Goal: Navigation & Orientation: Understand site structure

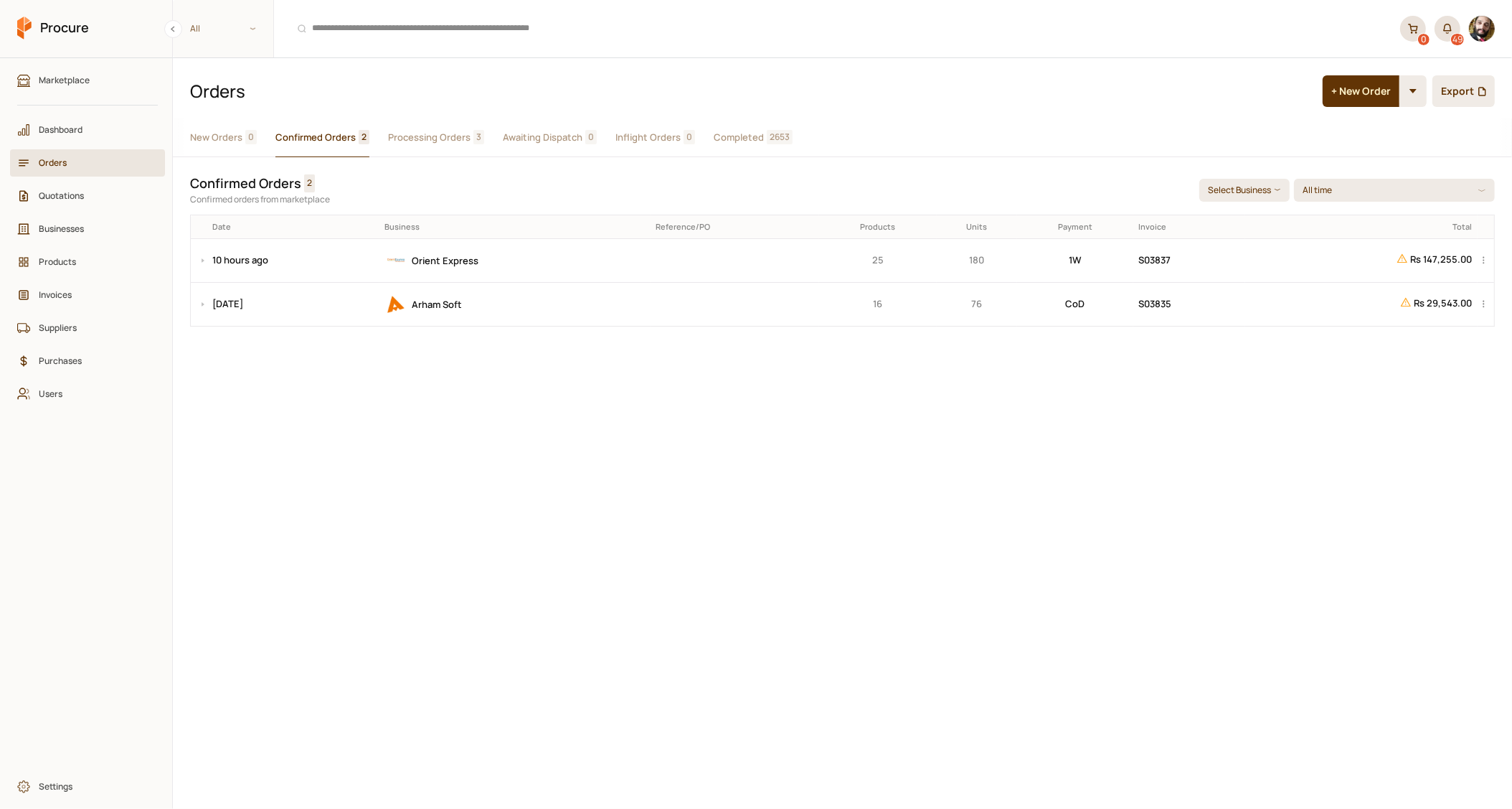
click at [414, 134] on span "Processing Orders" at bounding box center [429, 138] width 82 height 15
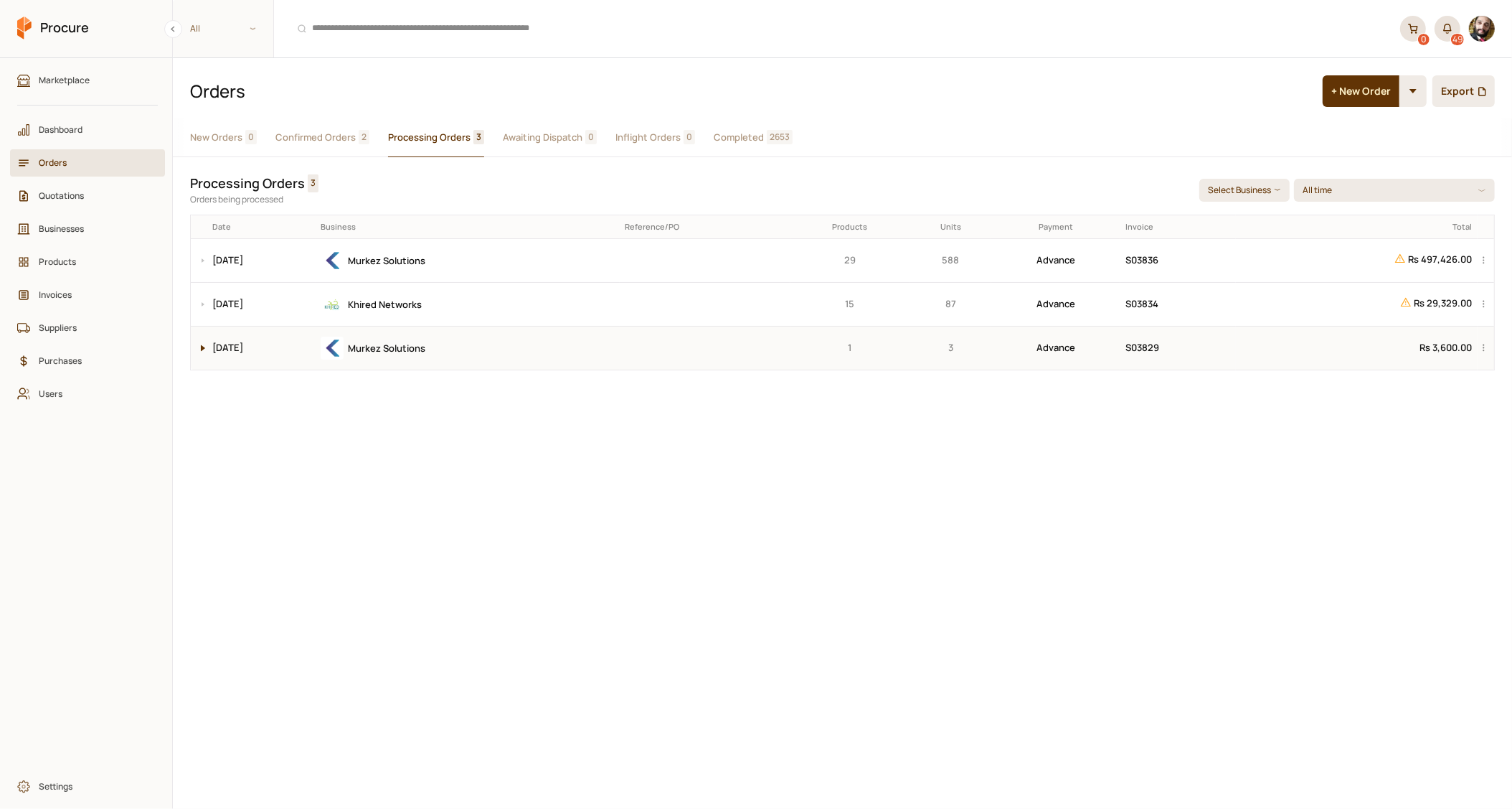
click at [200, 344] on button at bounding box center [199, 348] width 17 height 43
click at [45, 200] on span "Quotations" at bounding box center [93, 195] width 108 height 13
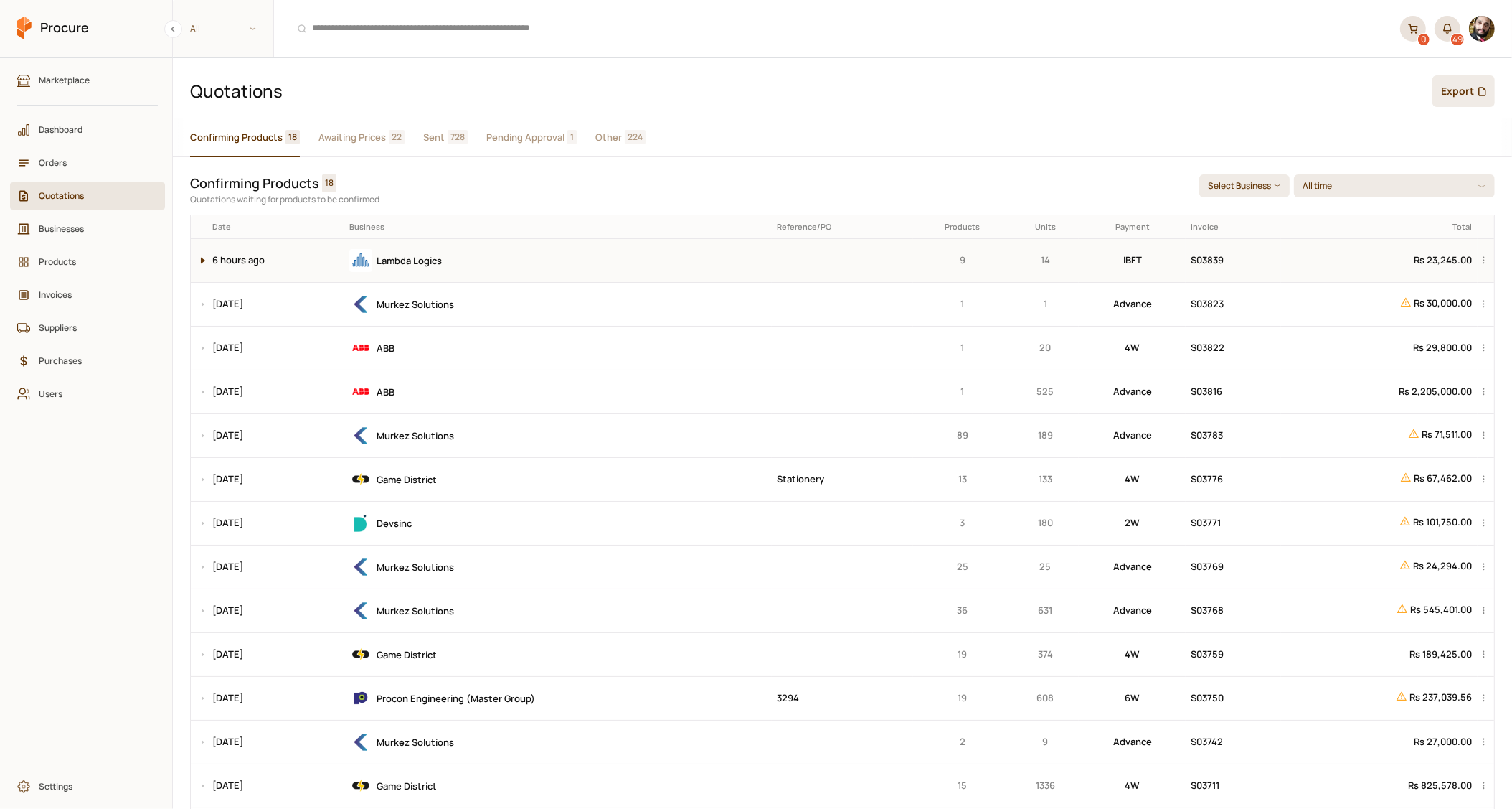
click at [200, 264] on button at bounding box center [199, 261] width 17 height 43
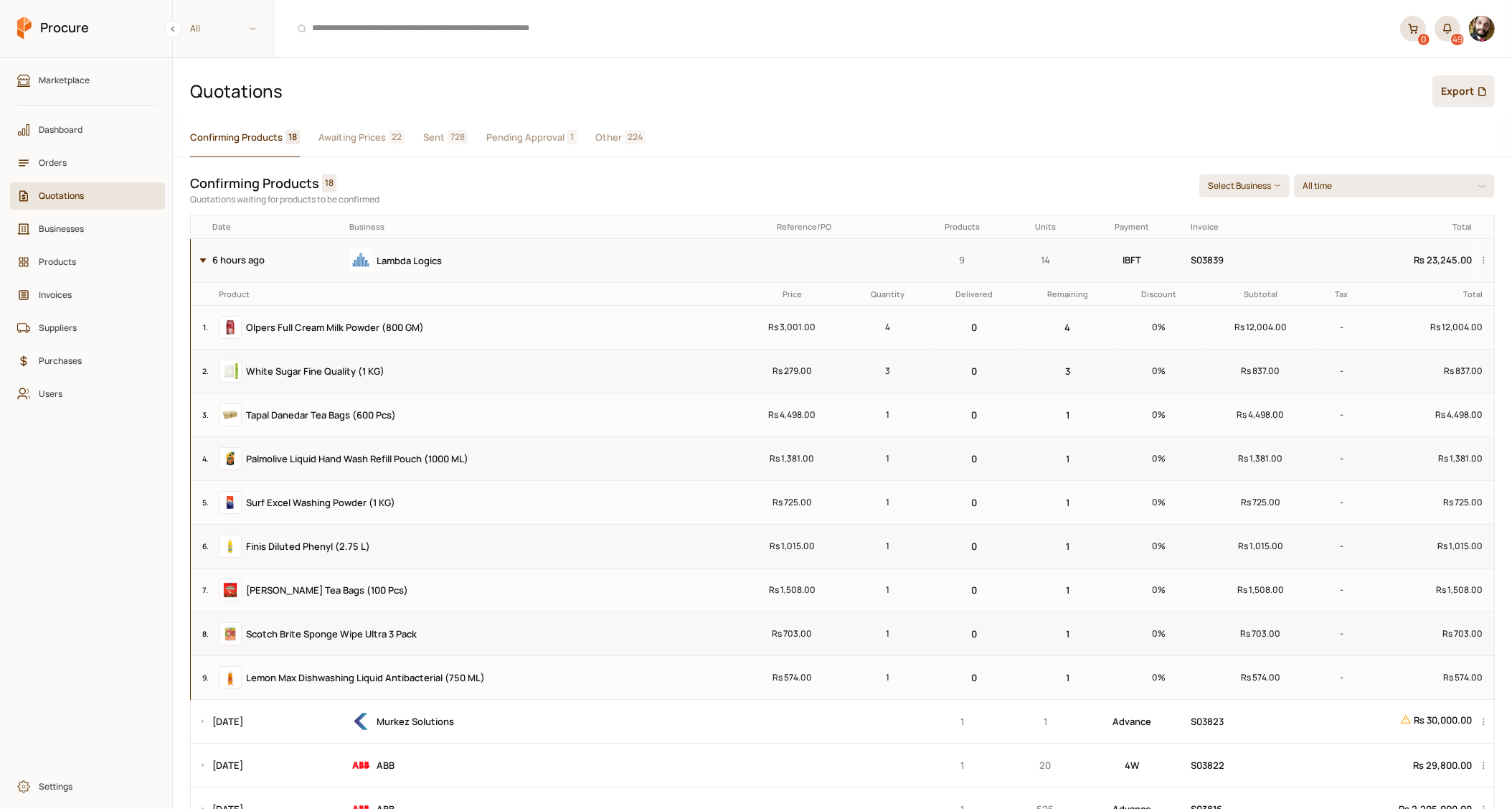
click at [200, 264] on button at bounding box center [199, 261] width 17 height 43
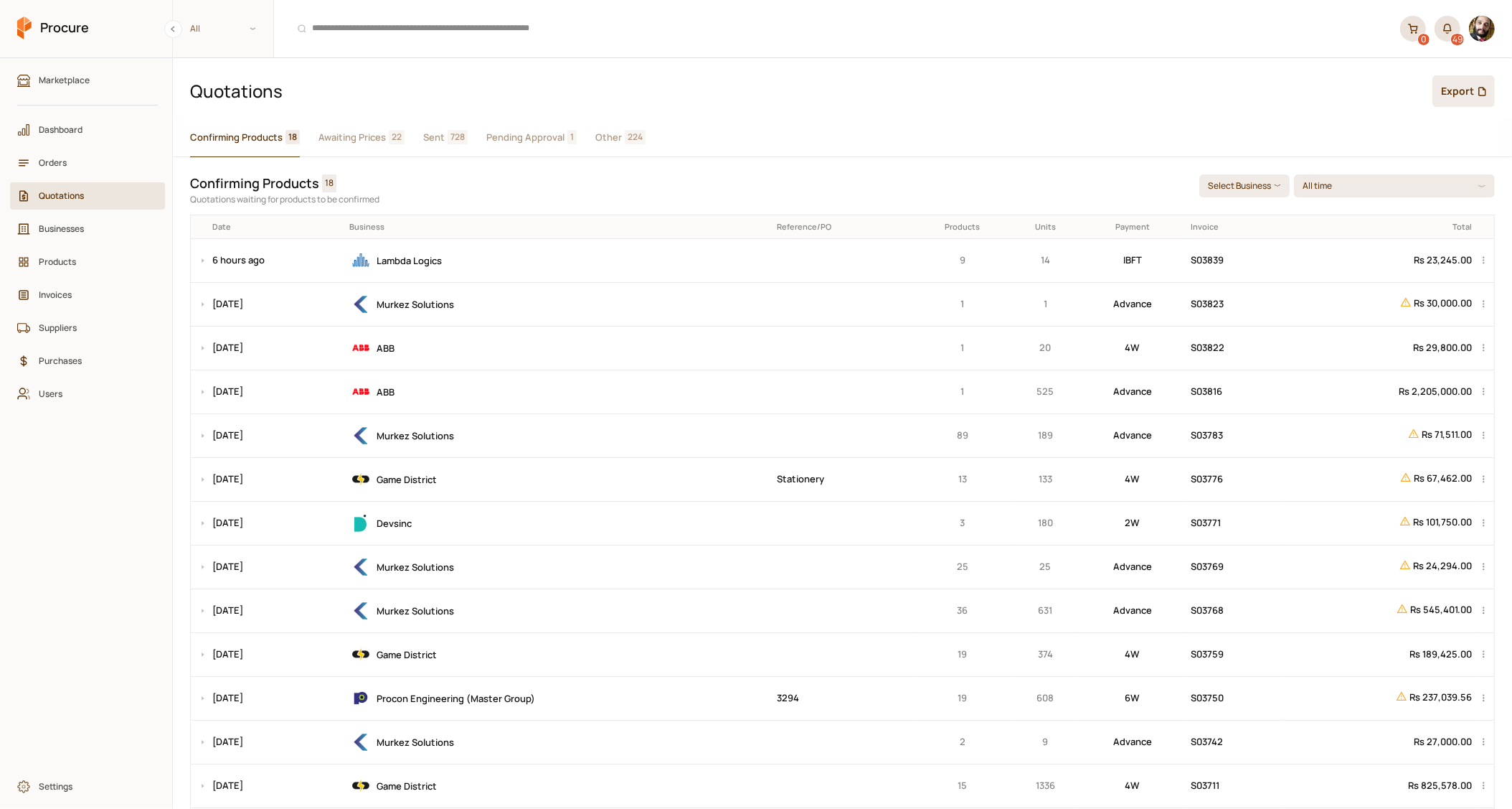
click at [371, 134] on span "Awaiting Prices" at bounding box center [352, 138] width 67 height 15
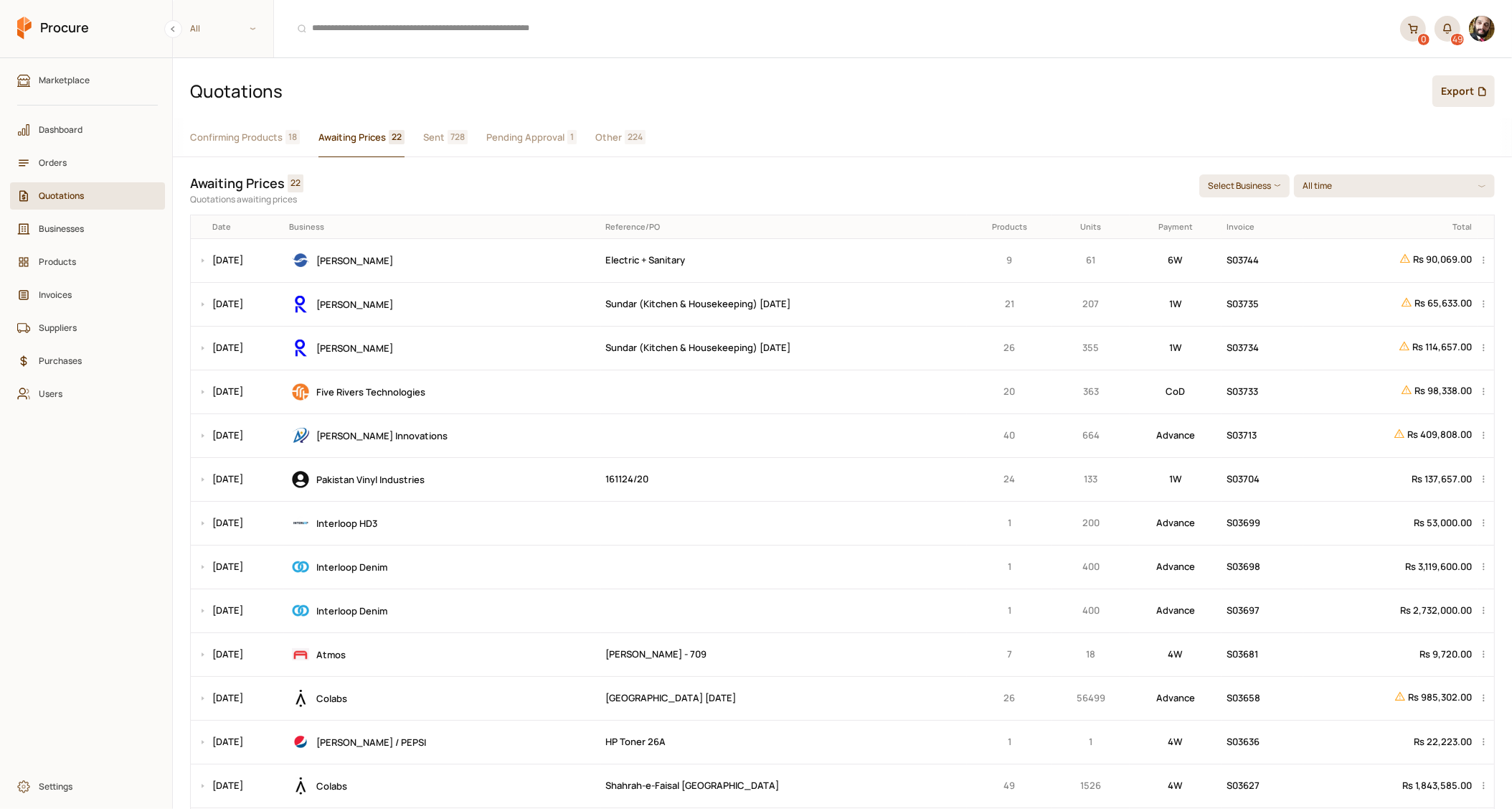
click at [446, 138] on button "Sent 728" at bounding box center [445, 138] width 45 height 39
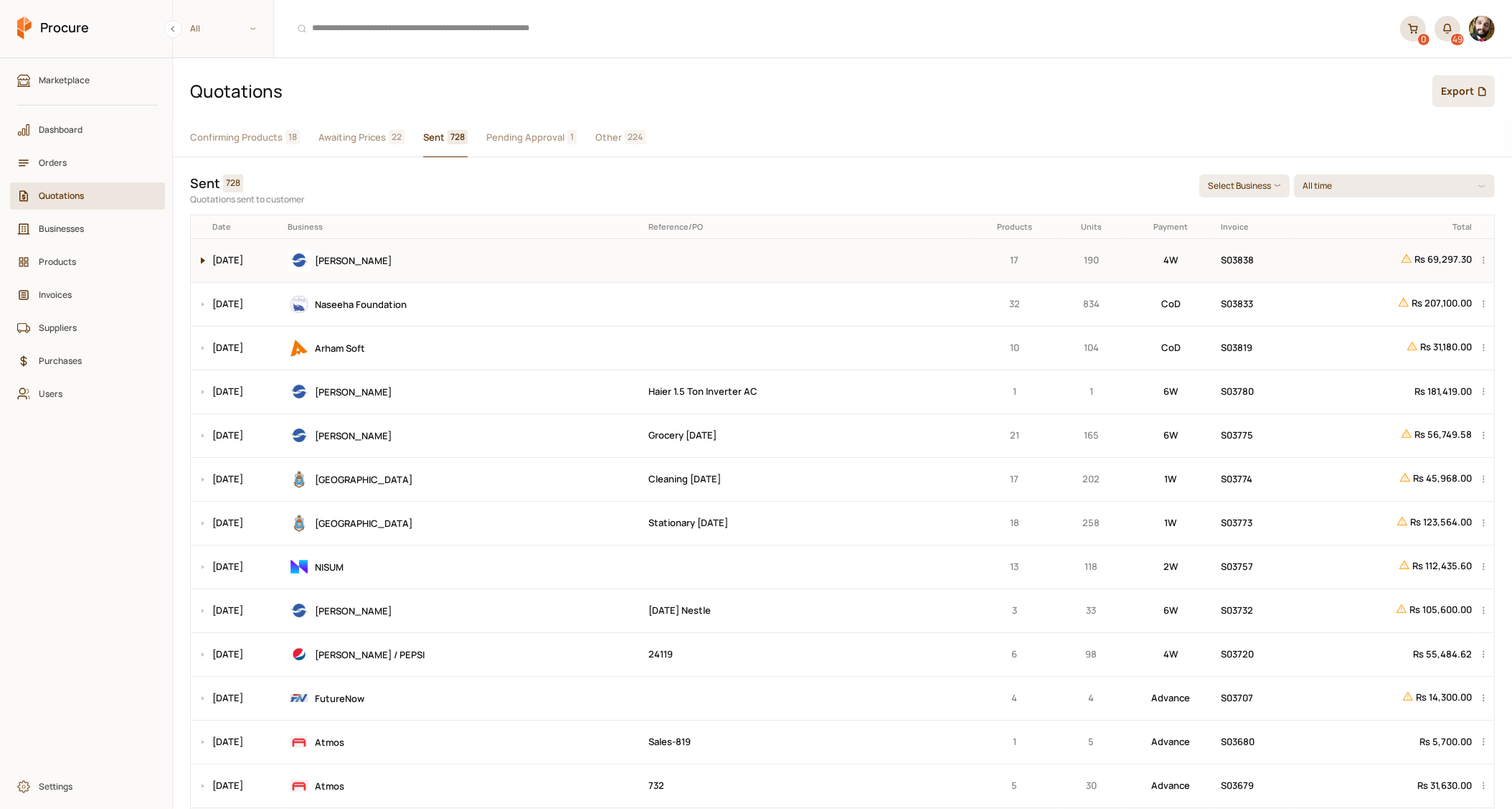
click at [193, 256] on button at bounding box center [199, 261] width 17 height 43
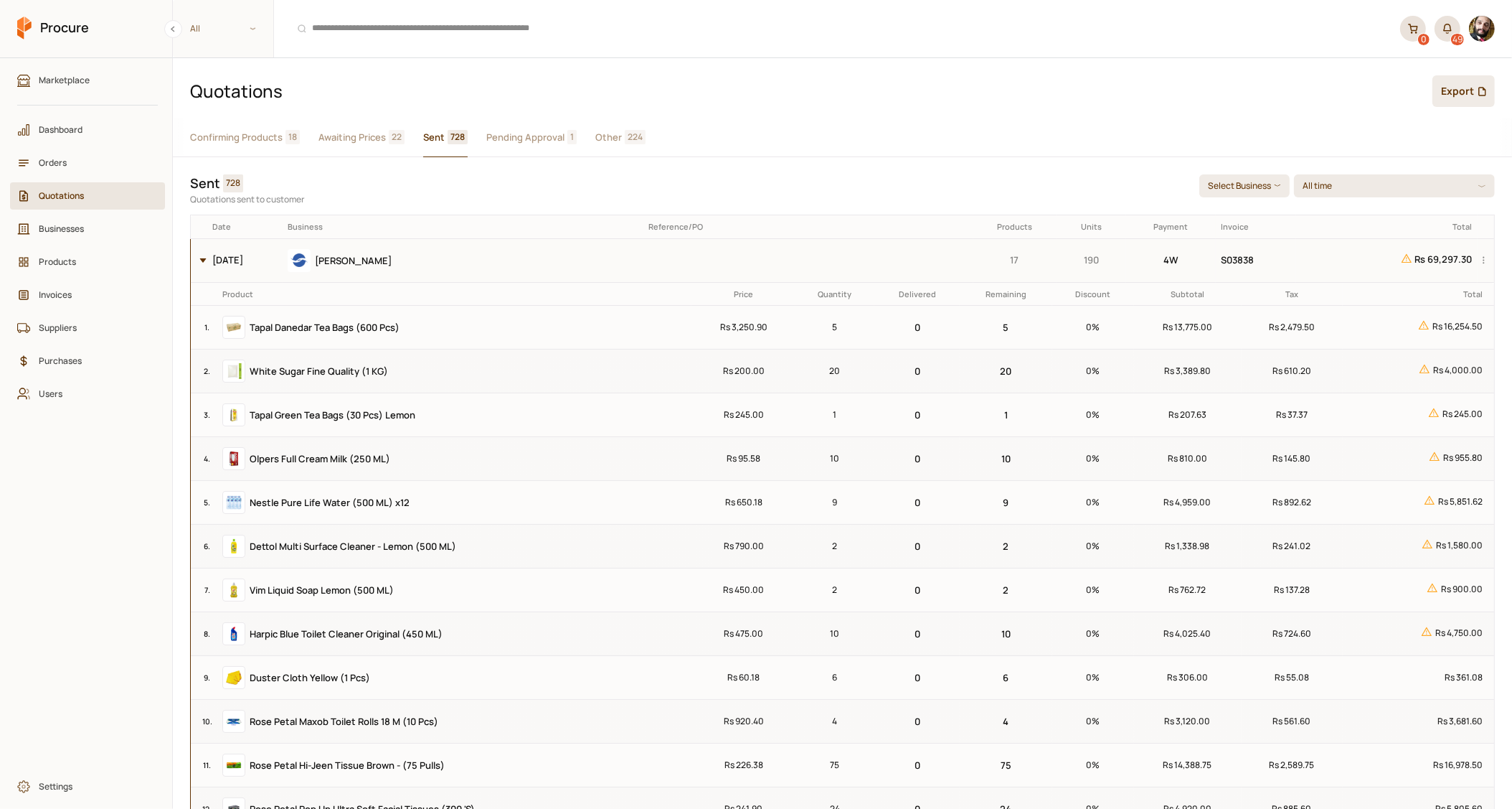
click at [193, 256] on button at bounding box center [199, 261] width 17 height 43
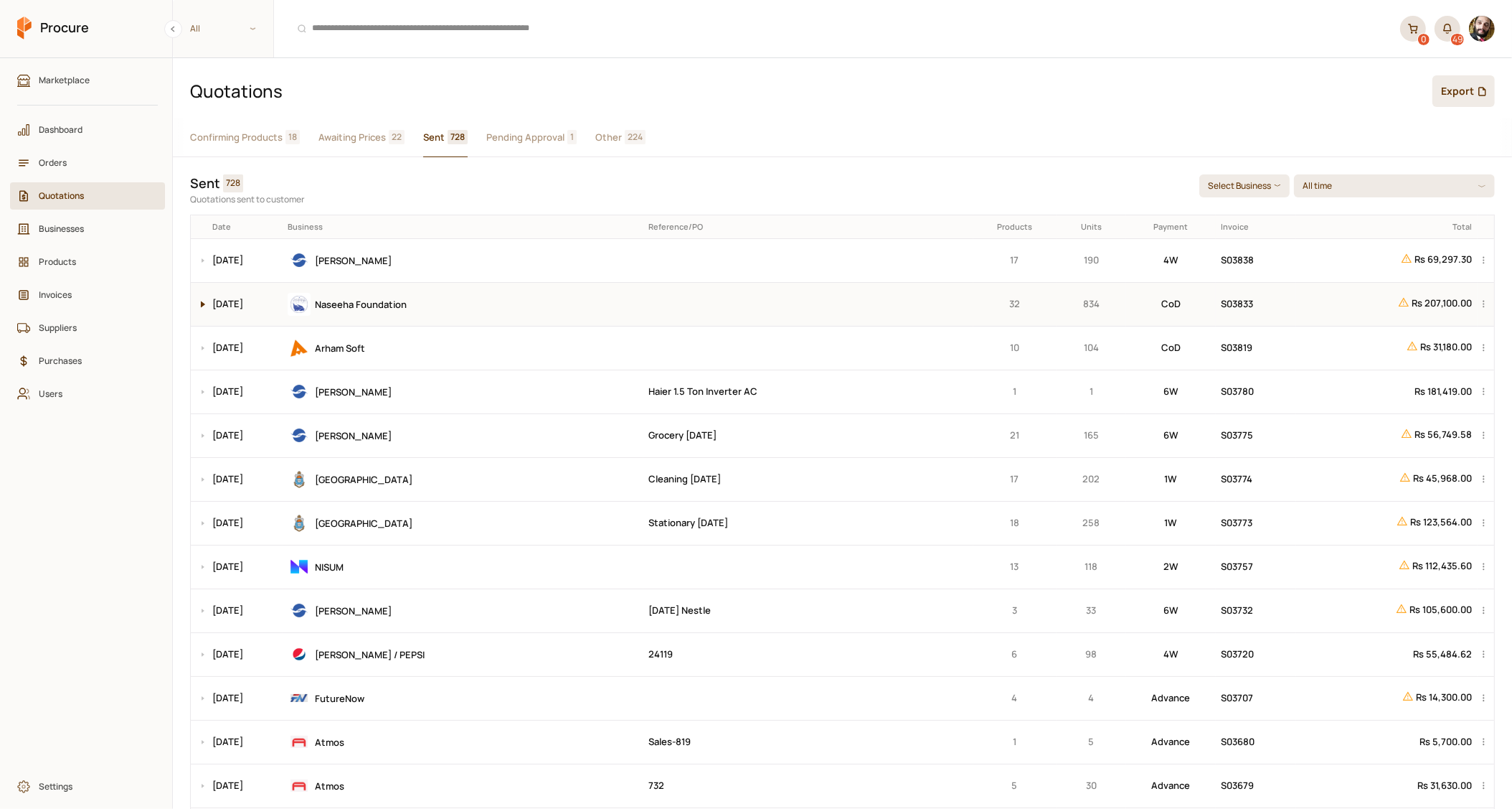
click at [202, 303] on button at bounding box center [199, 304] width 17 height 43
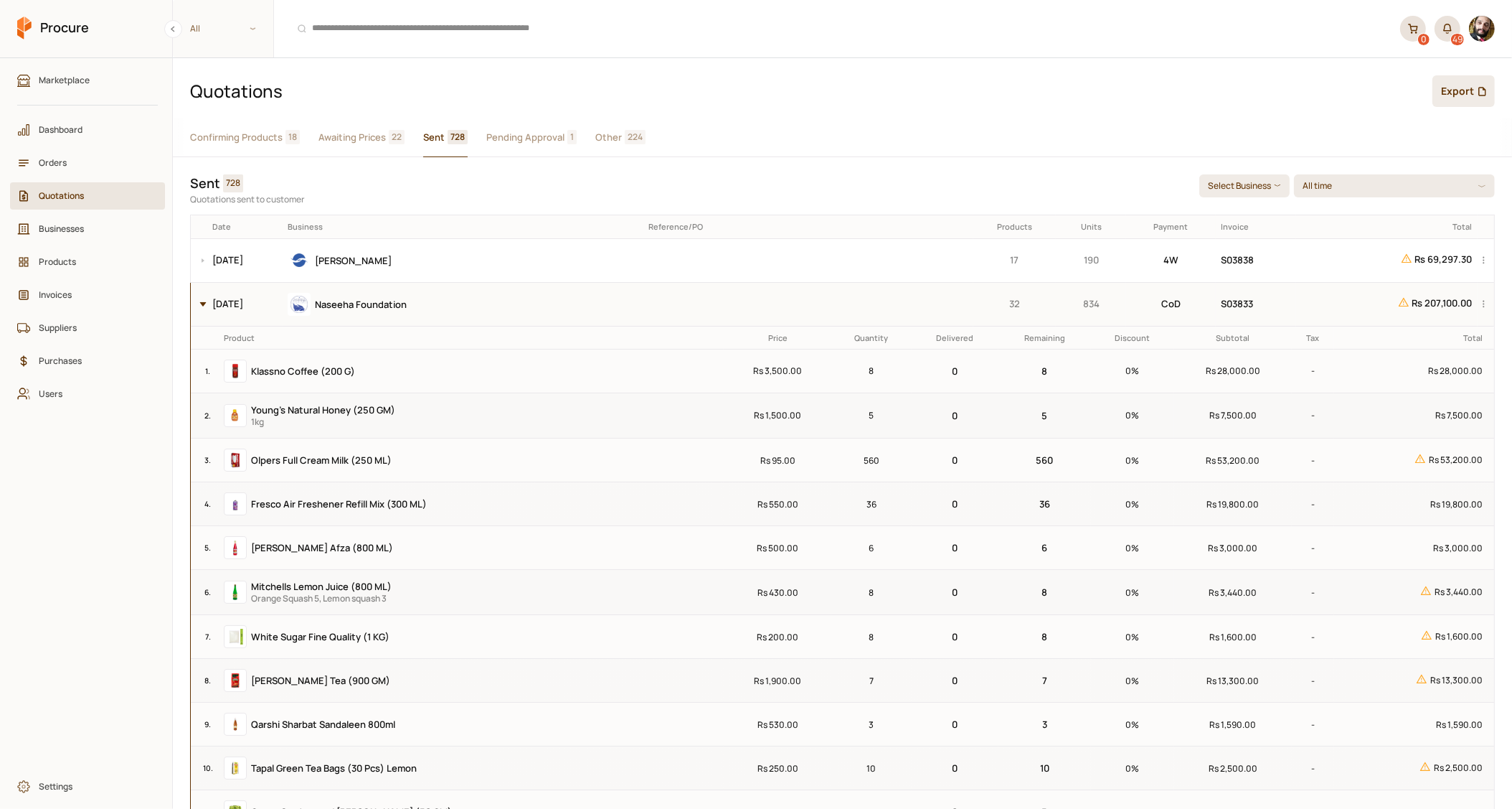
click at [202, 303] on button at bounding box center [199, 304] width 17 height 43
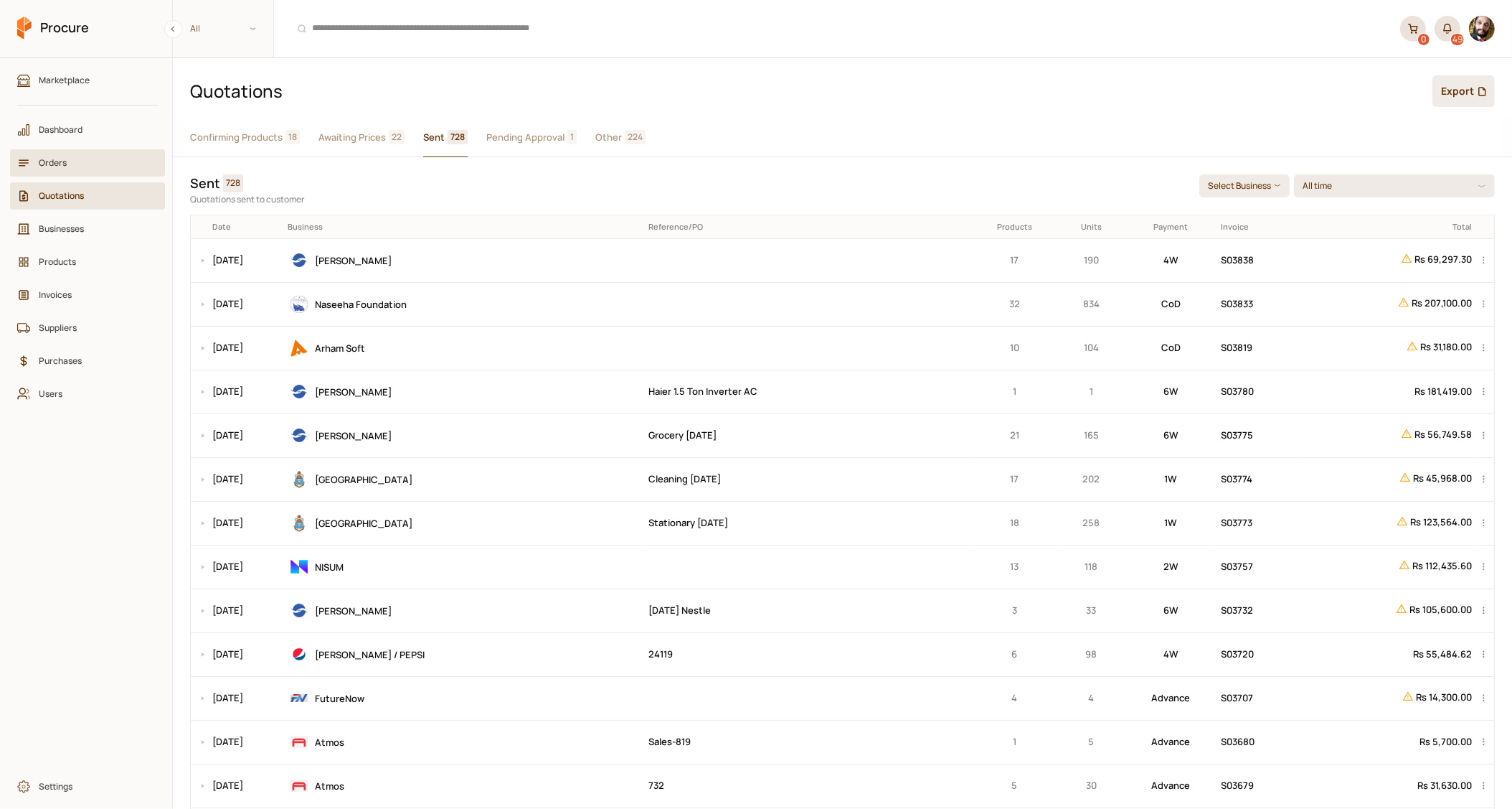
click at [74, 166] on span "Orders" at bounding box center [93, 162] width 108 height 13
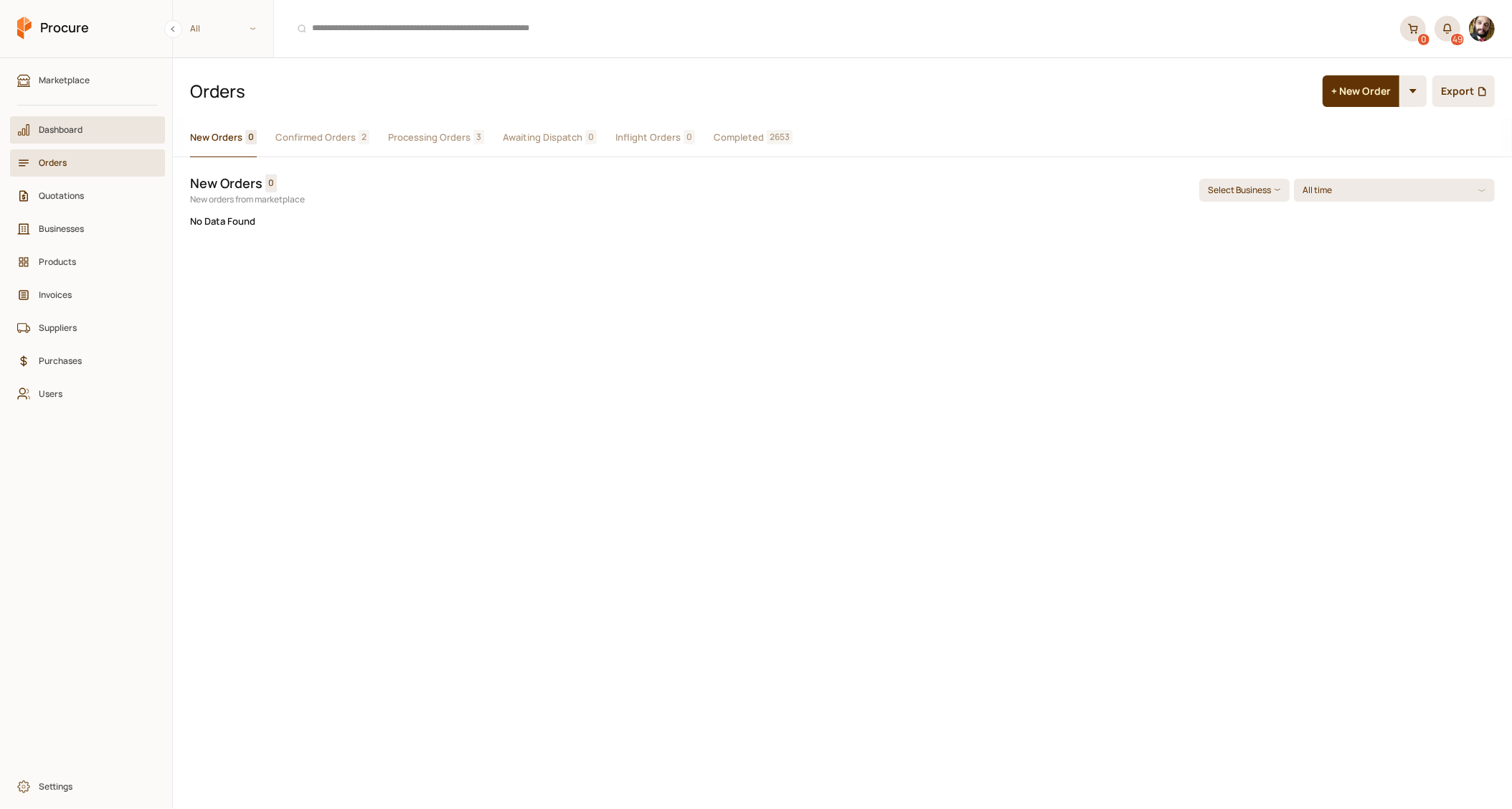
click at [84, 129] on span "Dashboard" at bounding box center [93, 129] width 108 height 13
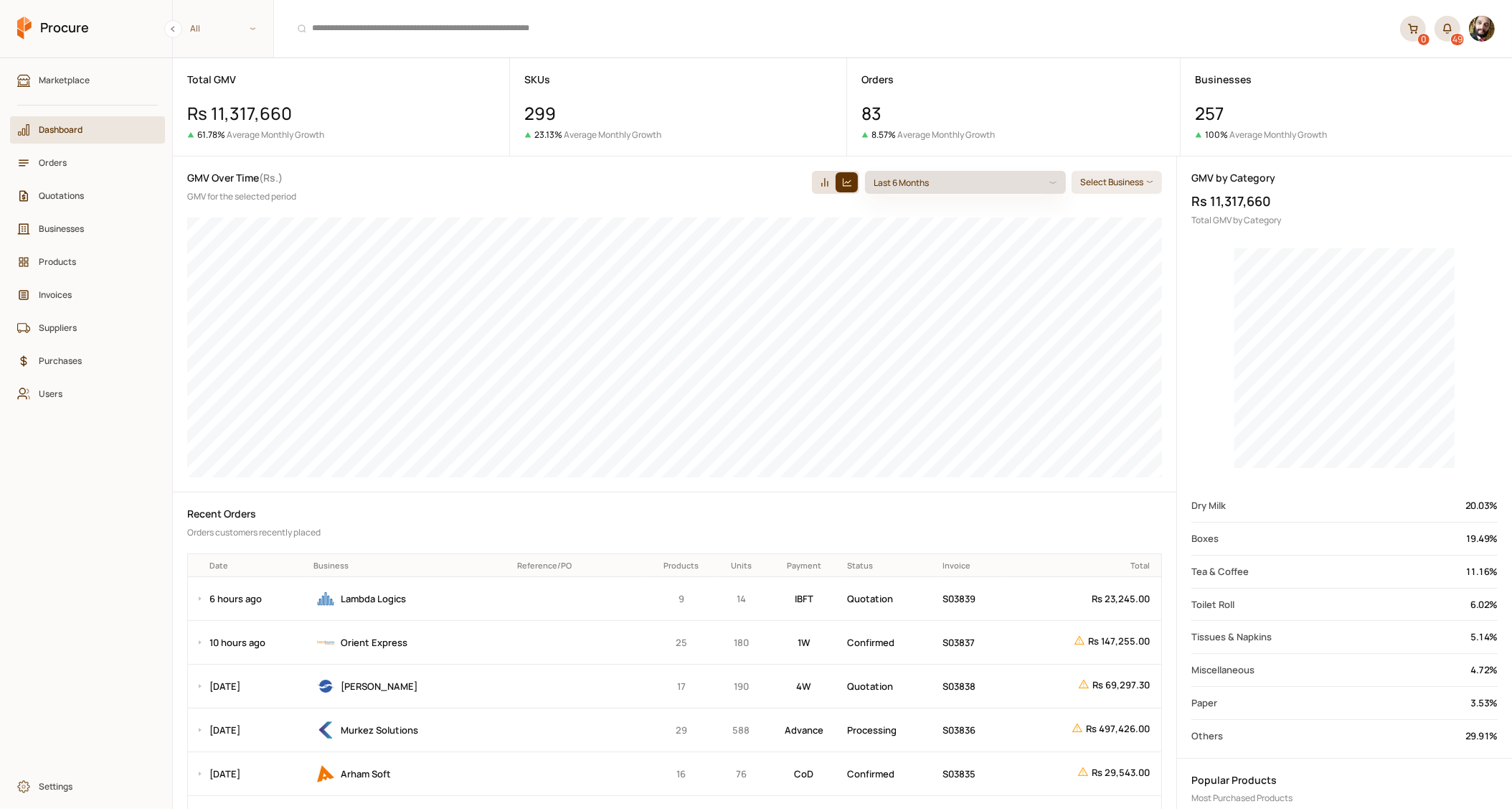
click at [1046, 190] on button "Last 6 Months" at bounding box center [966, 182] width 201 height 23
click at [976, 310] on span "( [DATE] - [DATE] )" at bounding box center [970, 311] width 67 height 12
